Goal: Information Seeking & Learning: Learn about a topic

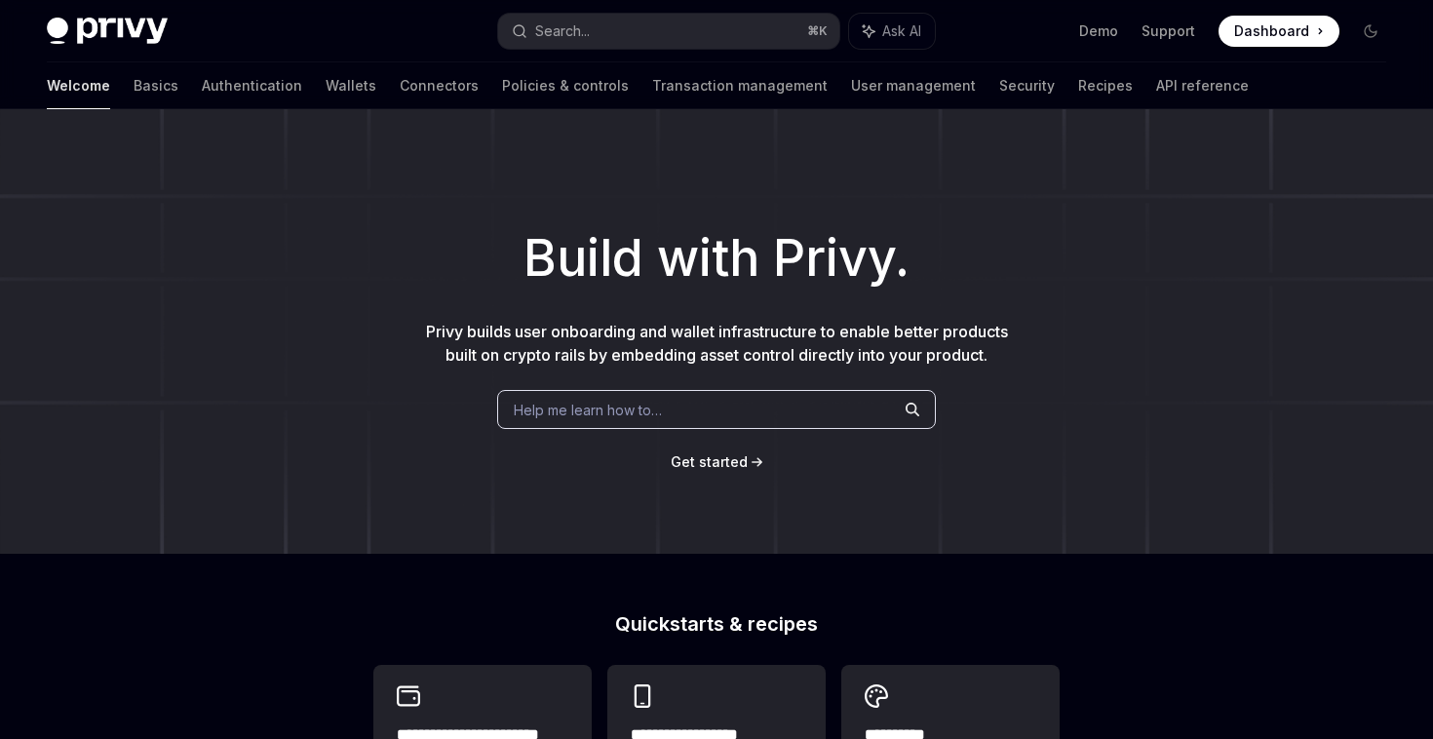
type textarea "*"
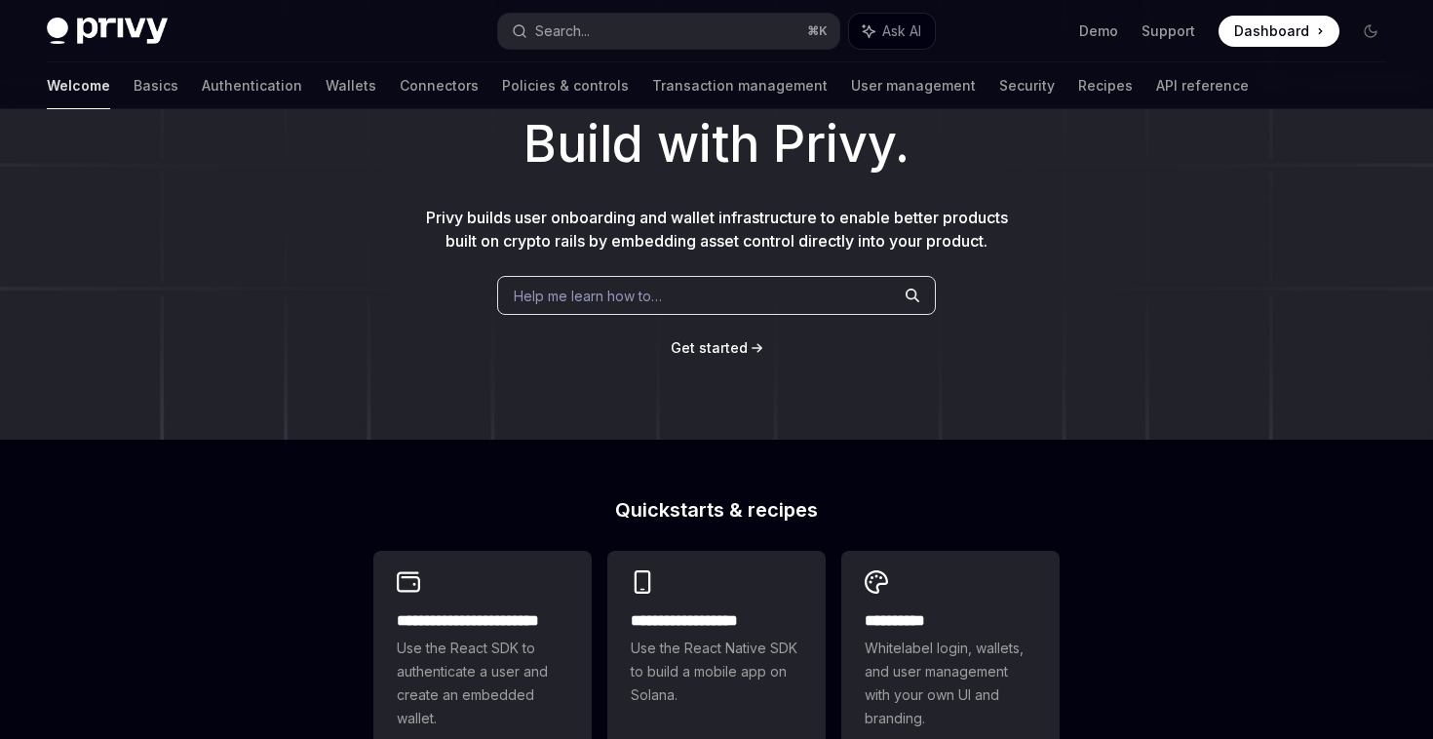
scroll to position [194, 0]
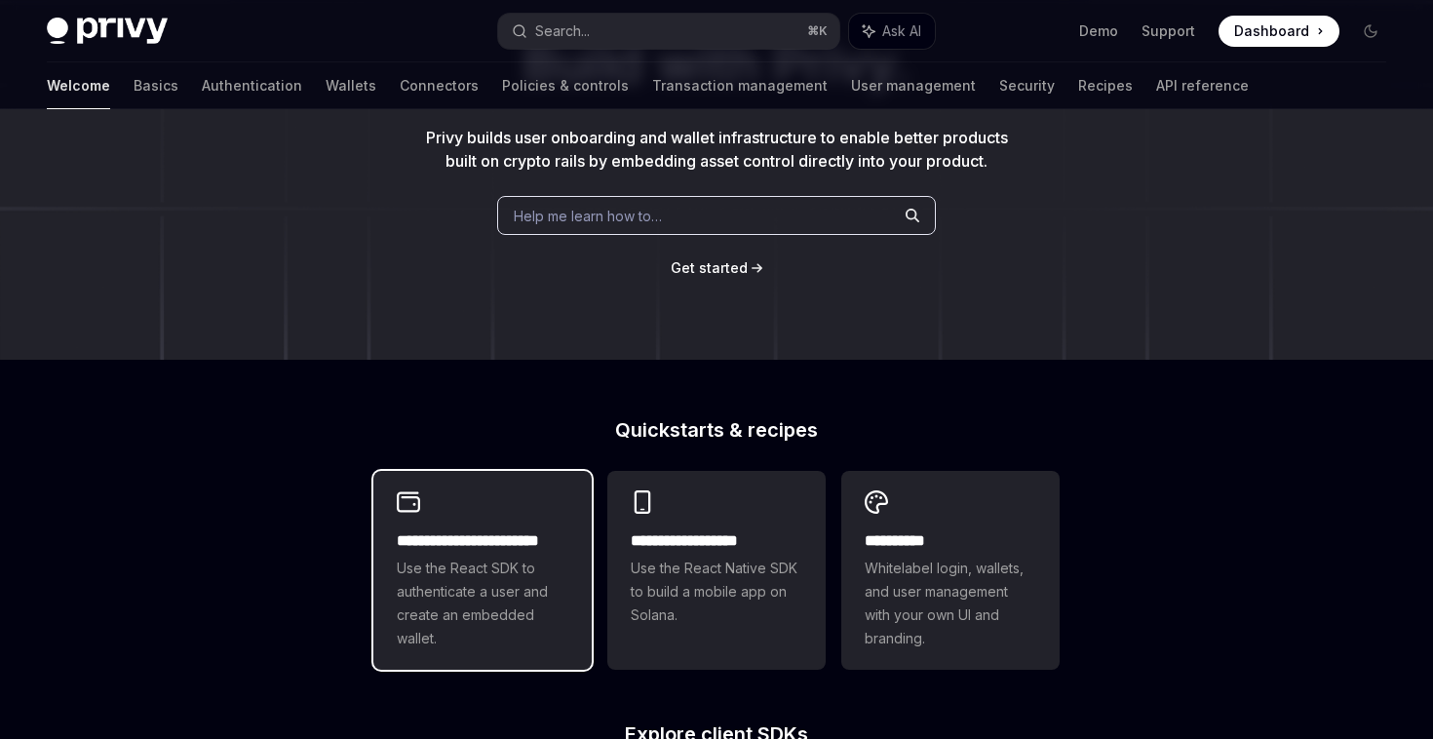
click at [440, 487] on div "**********" at bounding box center [482, 570] width 218 height 199
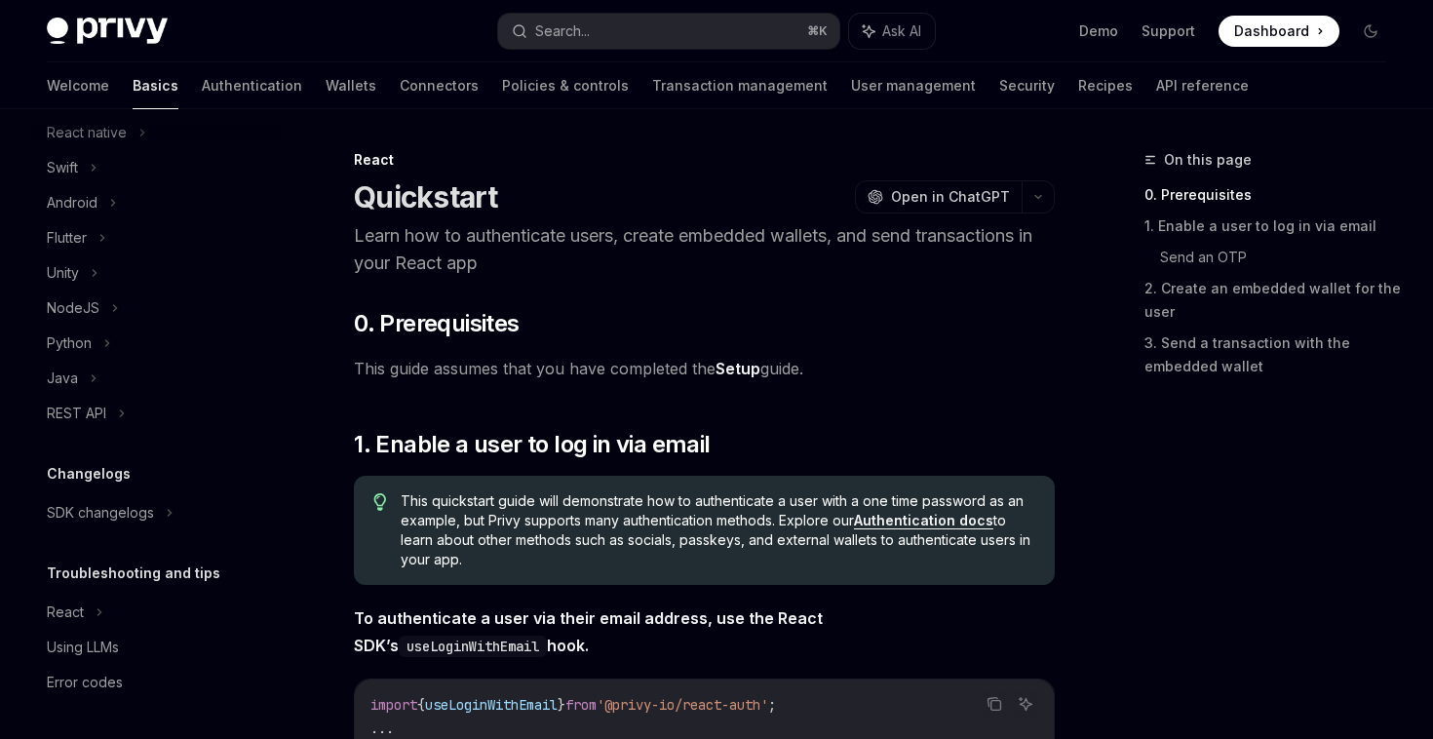
scroll to position [923, 0]
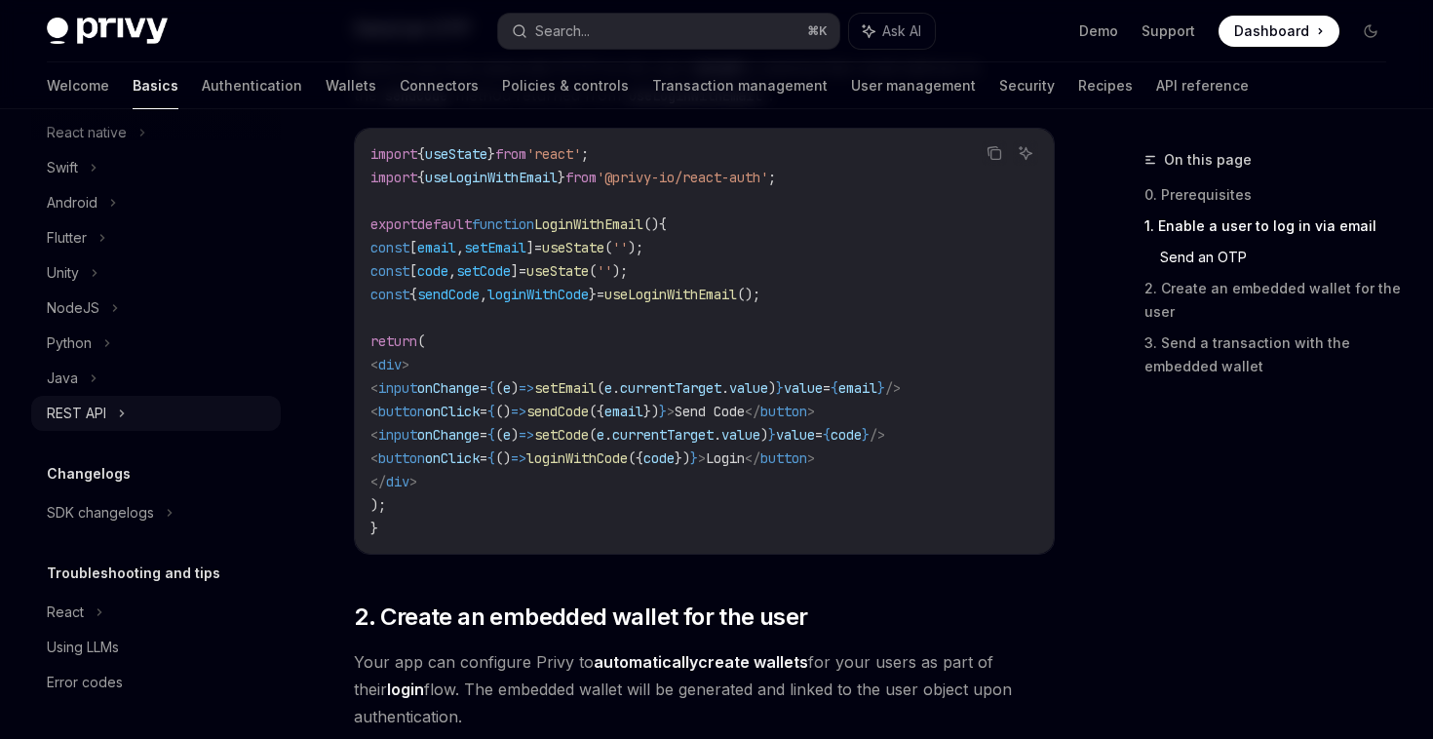
click at [98, 408] on div "REST API" at bounding box center [76, 413] width 59 height 23
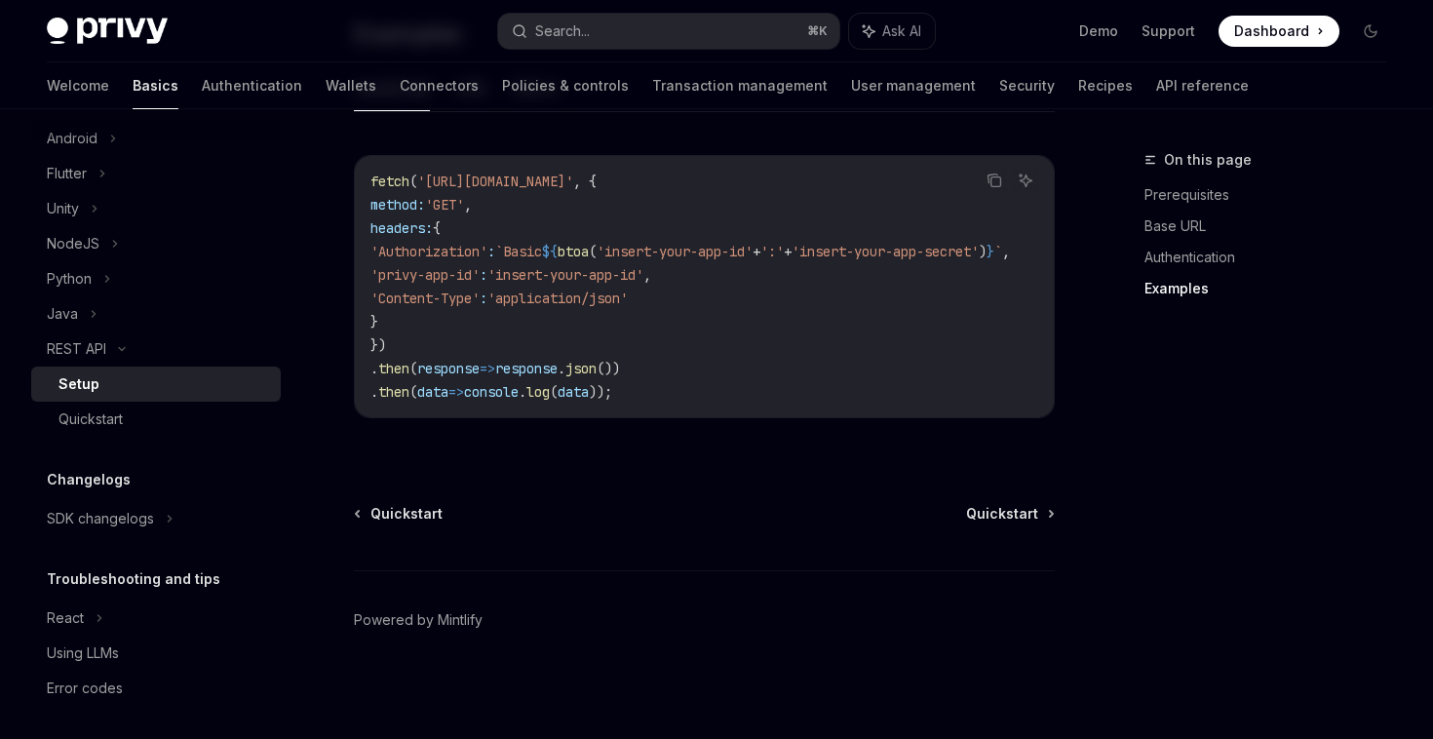
scroll to position [544, 0]
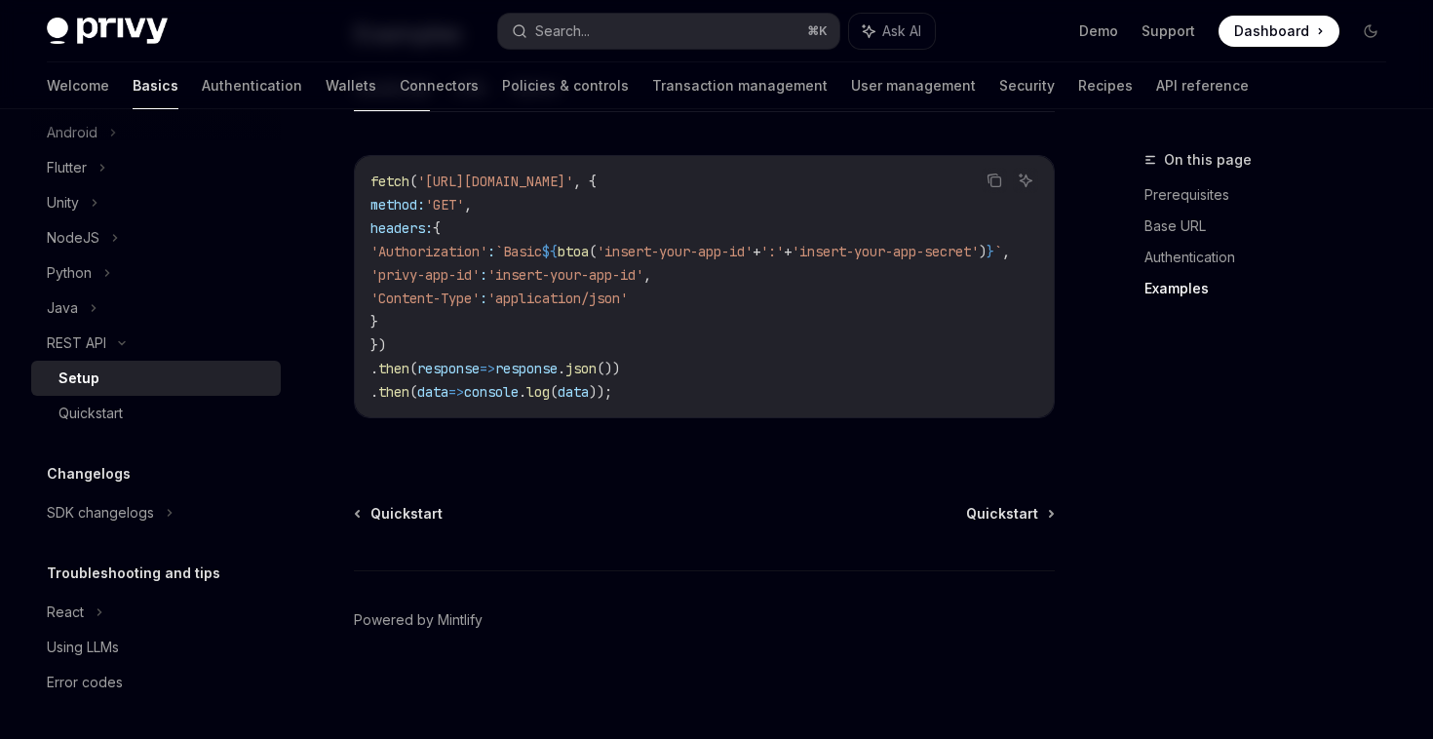
click at [1274, 700] on div "On this page Prerequisites Base URL Authentication Examples" at bounding box center [1253, 443] width 296 height 591
click at [1271, 680] on div "On this page Prerequisites Base URL Authentication Examples" at bounding box center [1253, 443] width 296 height 591
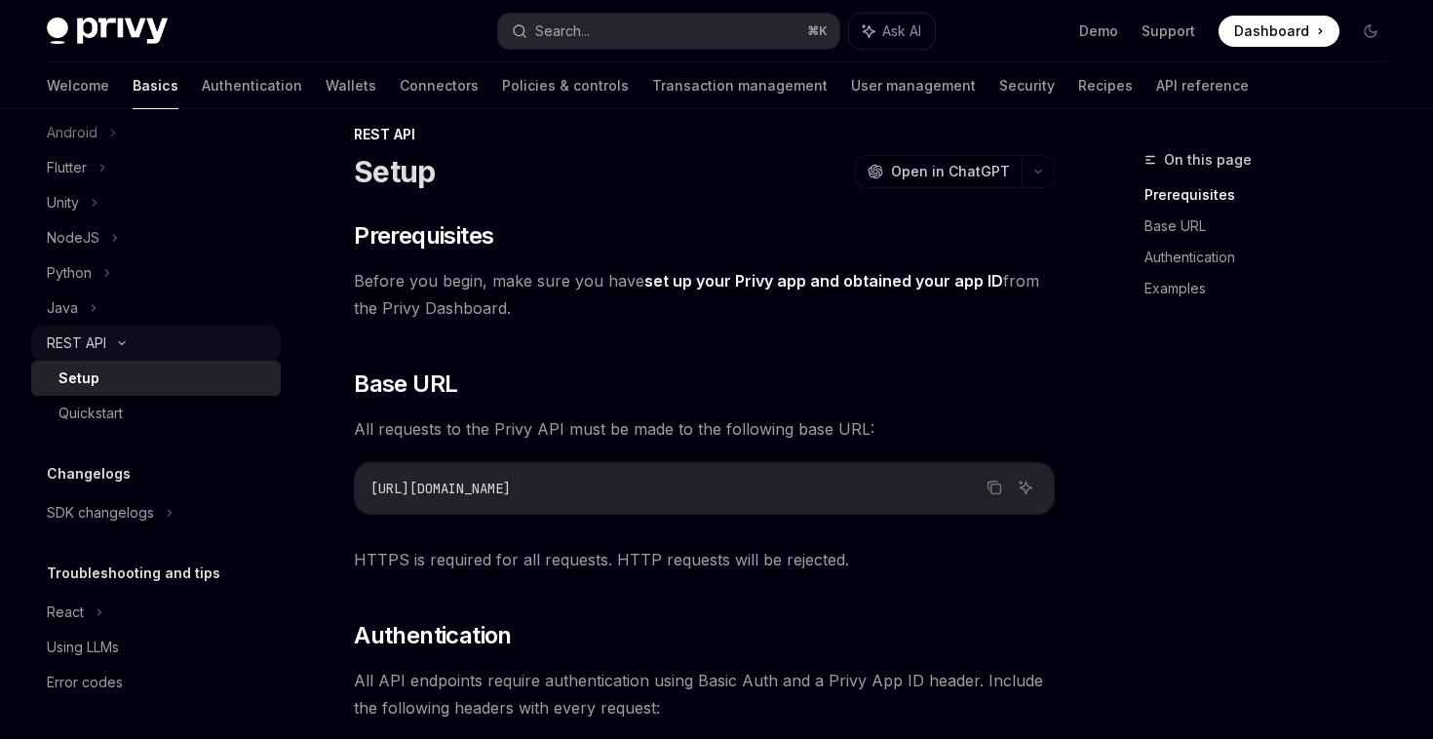
scroll to position [0, 0]
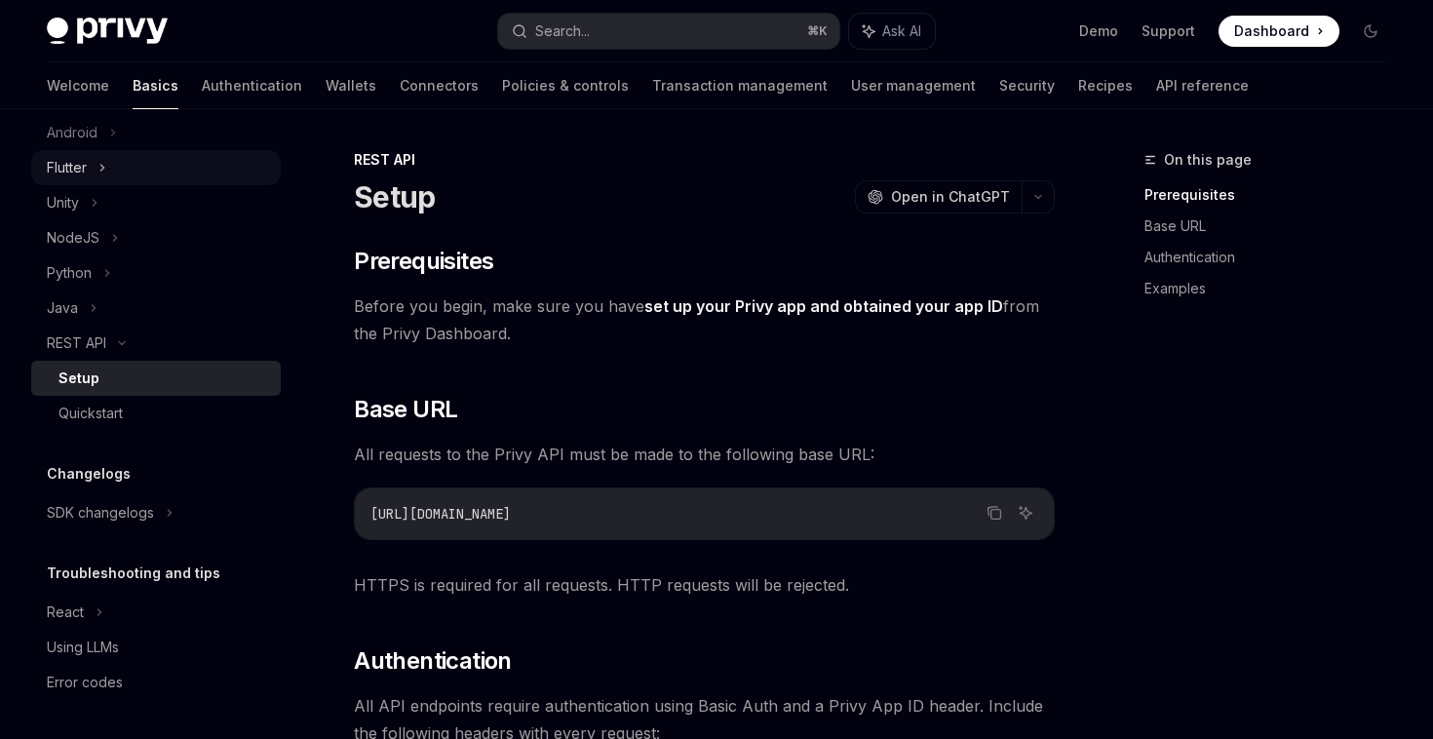
type textarea "*"
